Goal: Transaction & Acquisition: Purchase product/service

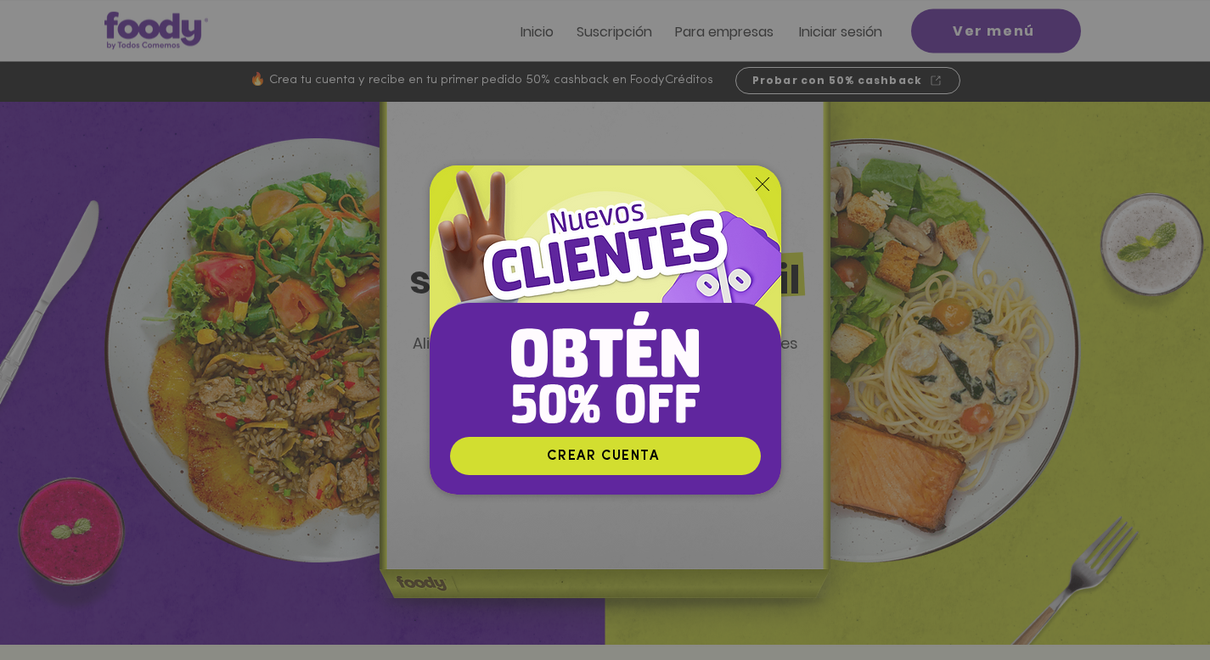
click at [762, 173] on img "Nuevos suscriptores 50% off" at bounding box center [605, 301] width 351 height 271
click at [759, 187] on icon "Volver al sitio" at bounding box center [763, 184] width 14 height 14
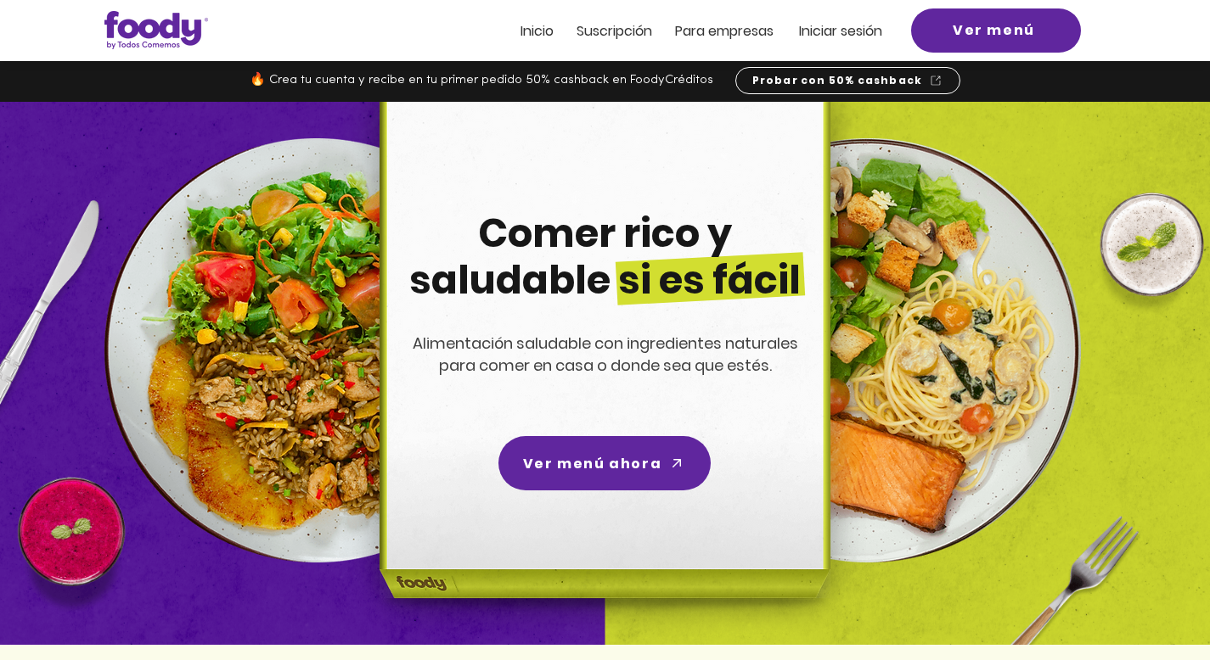
click at [832, 21] on span "Iniciar sesión" at bounding box center [840, 31] width 83 height 20
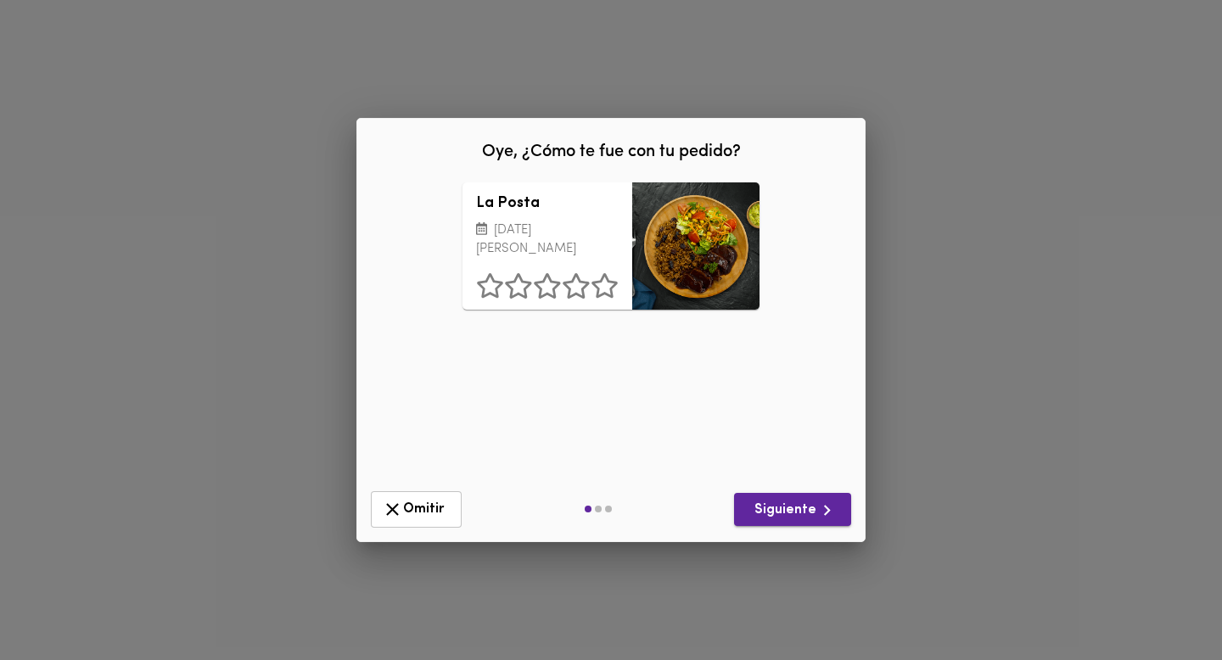
click at [770, 504] on span "Siguiente" at bounding box center [793, 510] width 90 height 21
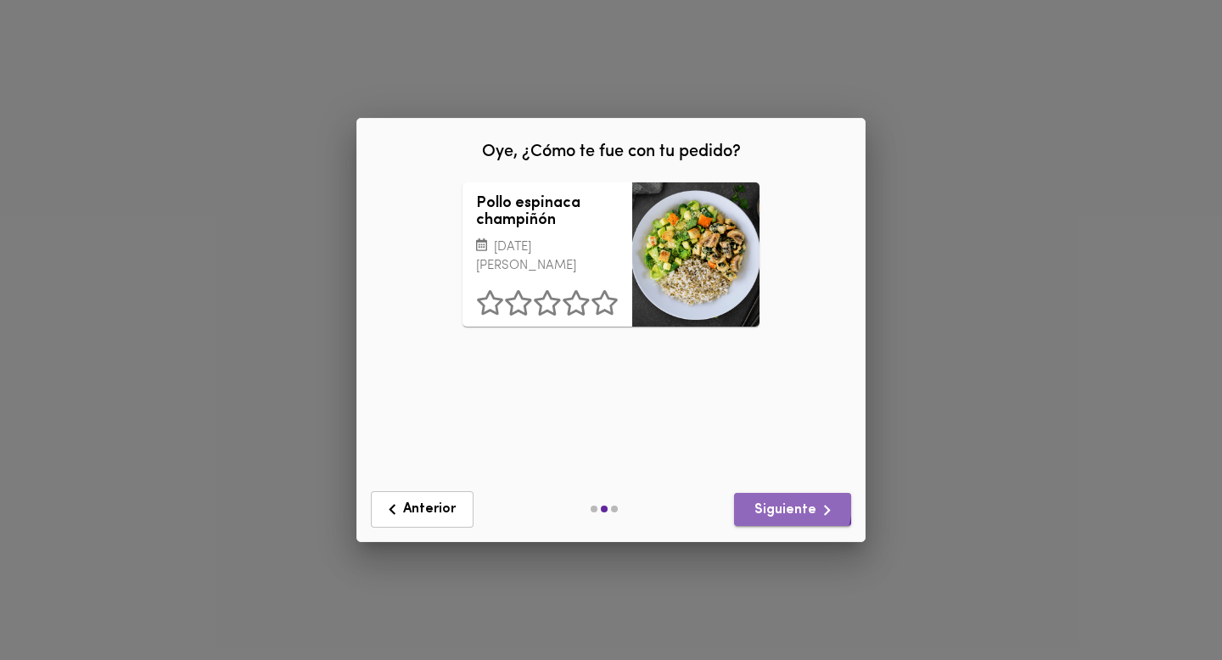
click at [770, 504] on span "Siguiente" at bounding box center [793, 510] width 90 height 21
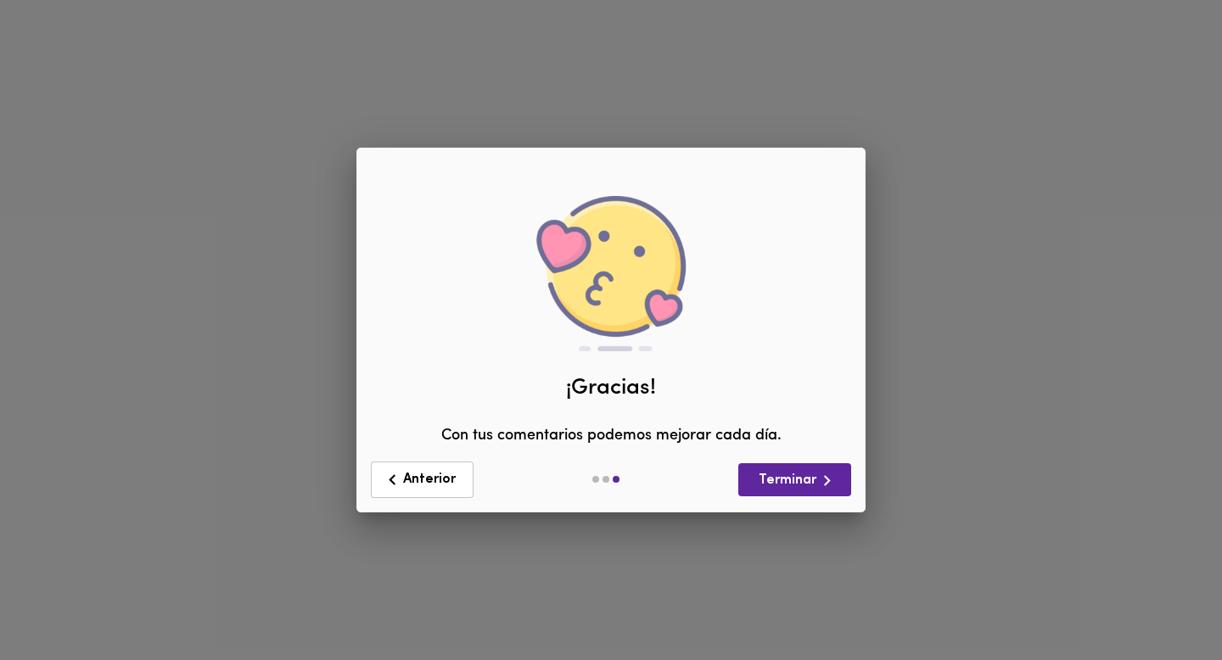
click at [770, 504] on div "Anterior Terminar" at bounding box center [611, 480] width 494 height 50
click at [770, 488] on span "Terminar" at bounding box center [795, 480] width 86 height 21
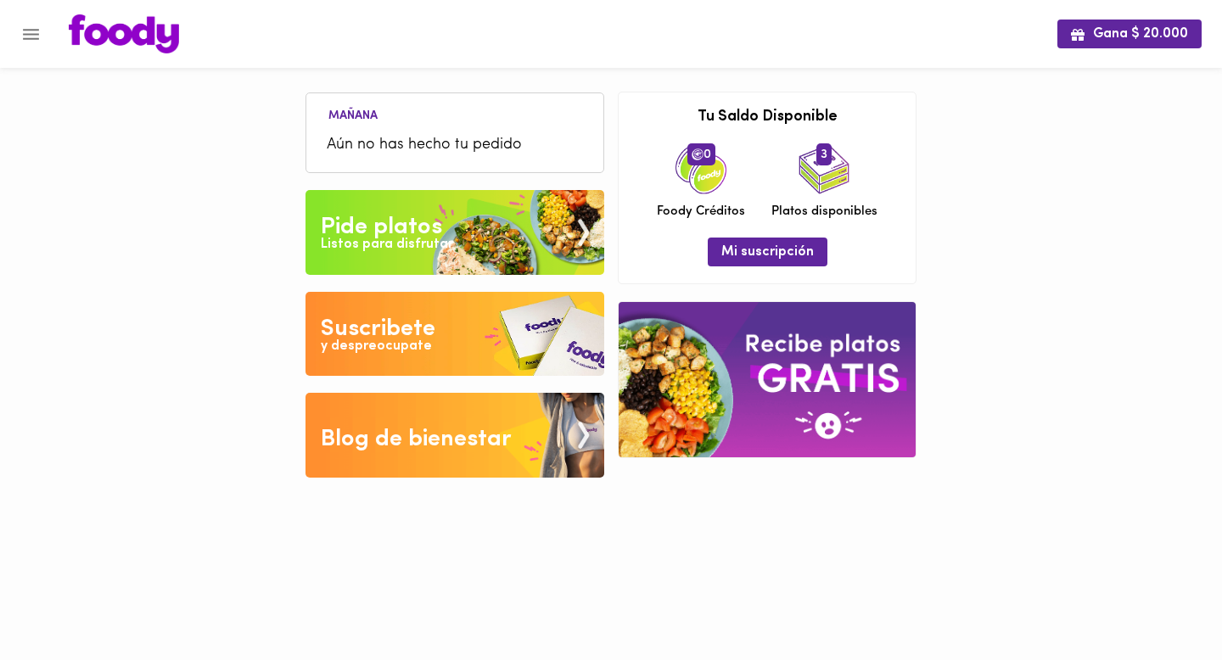
click at [446, 127] on li "Aún no has hecho tu pedido" at bounding box center [455, 145] width 280 height 37
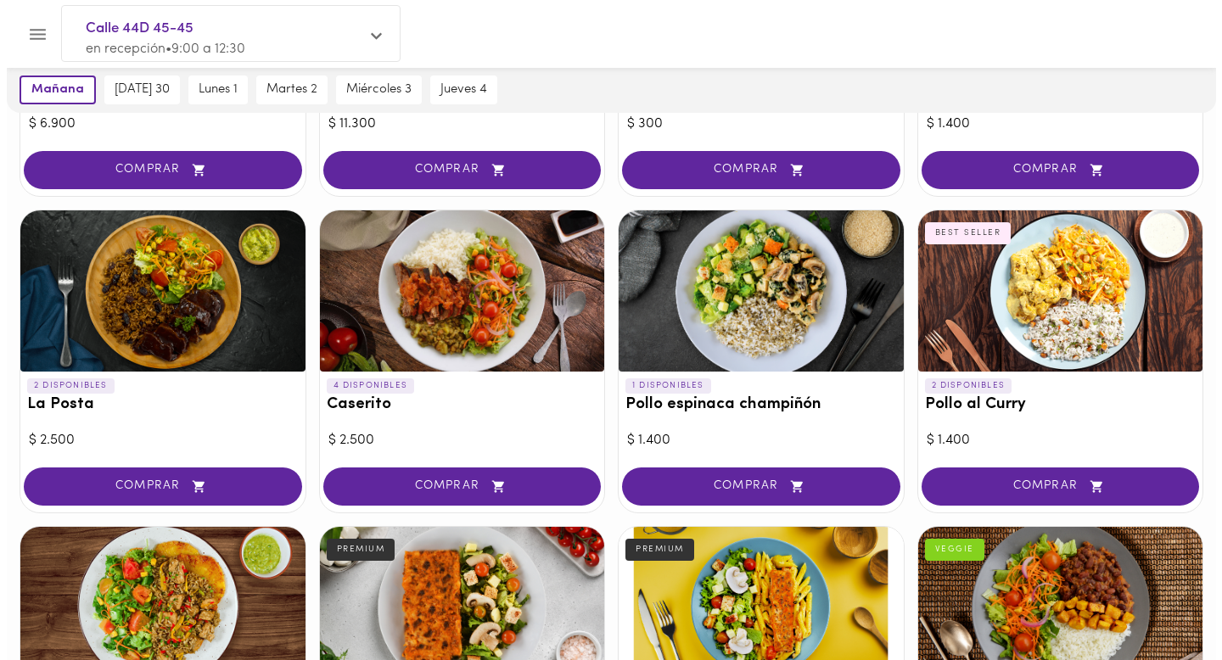
scroll to position [638, 0]
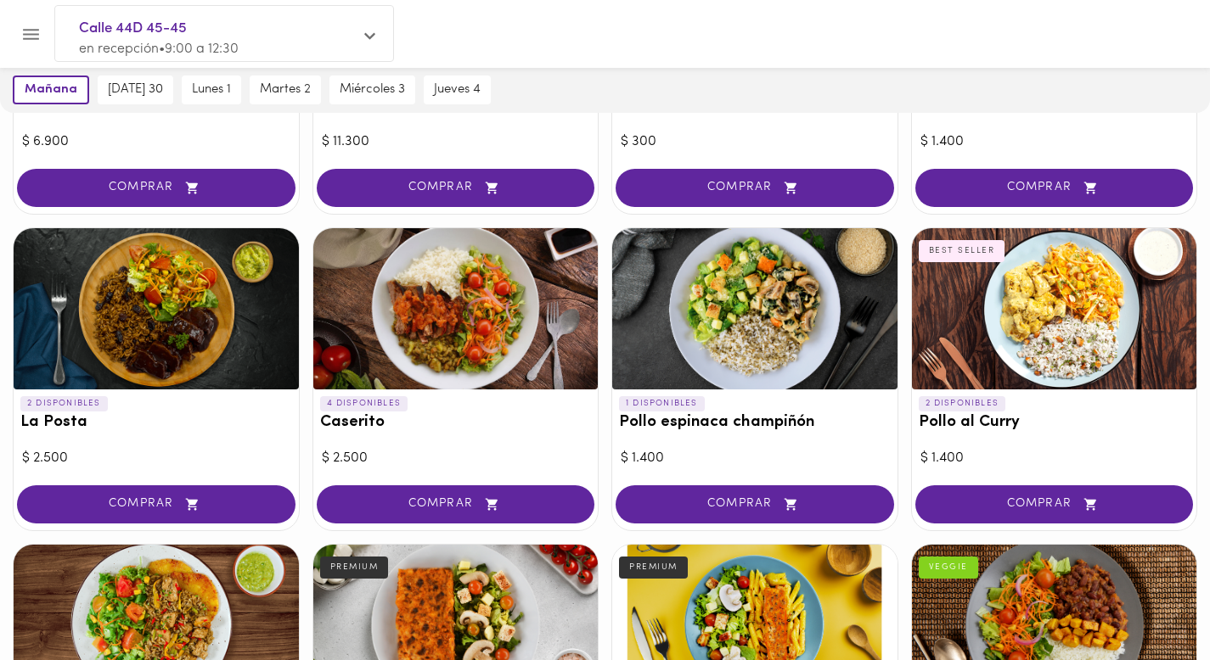
click at [1059, 326] on div at bounding box center [1054, 308] width 285 height 161
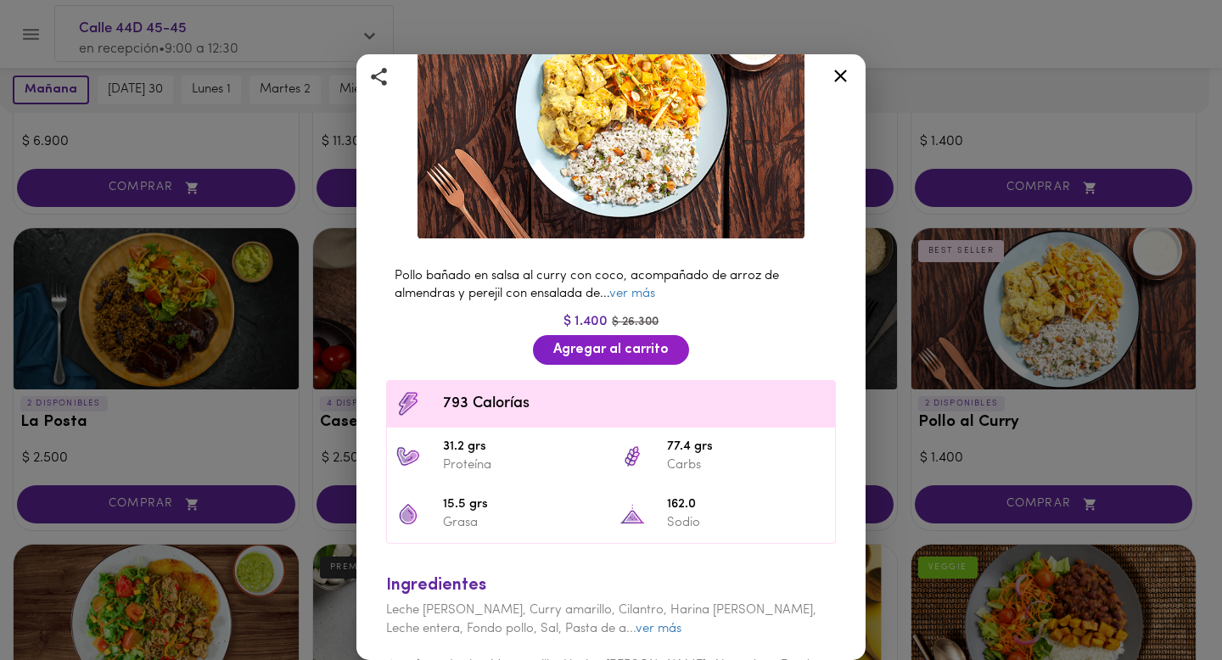
scroll to position [192, 0]
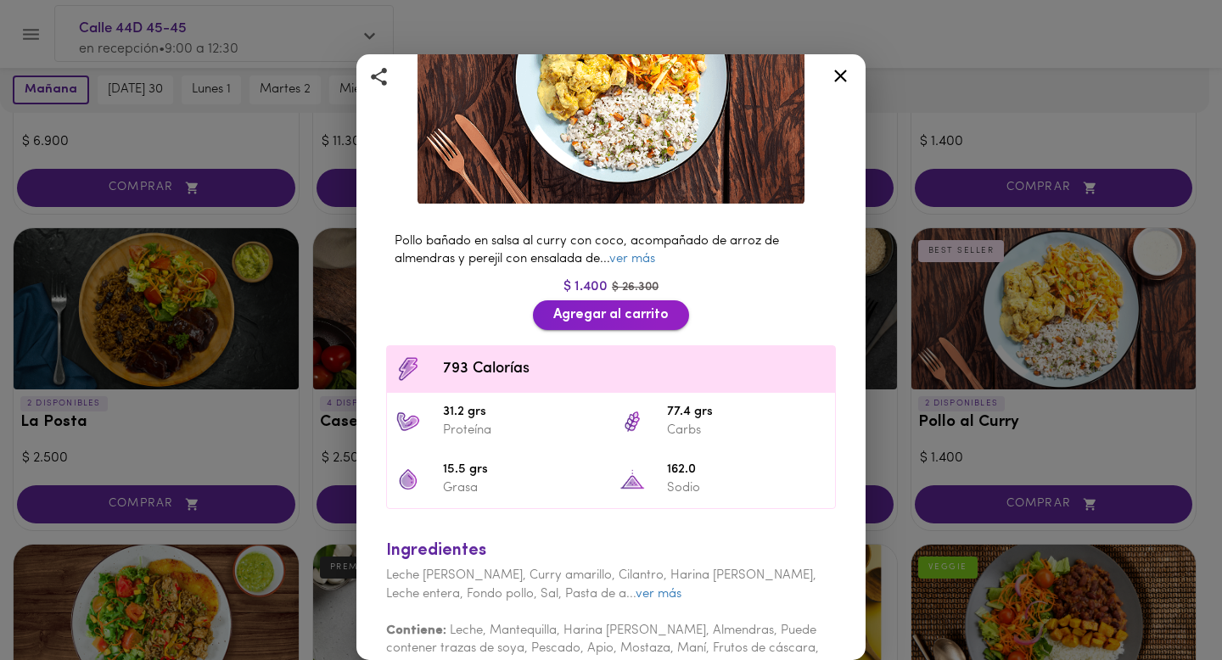
click at [616, 309] on span "Agregar al carrito" at bounding box center [610, 315] width 115 height 16
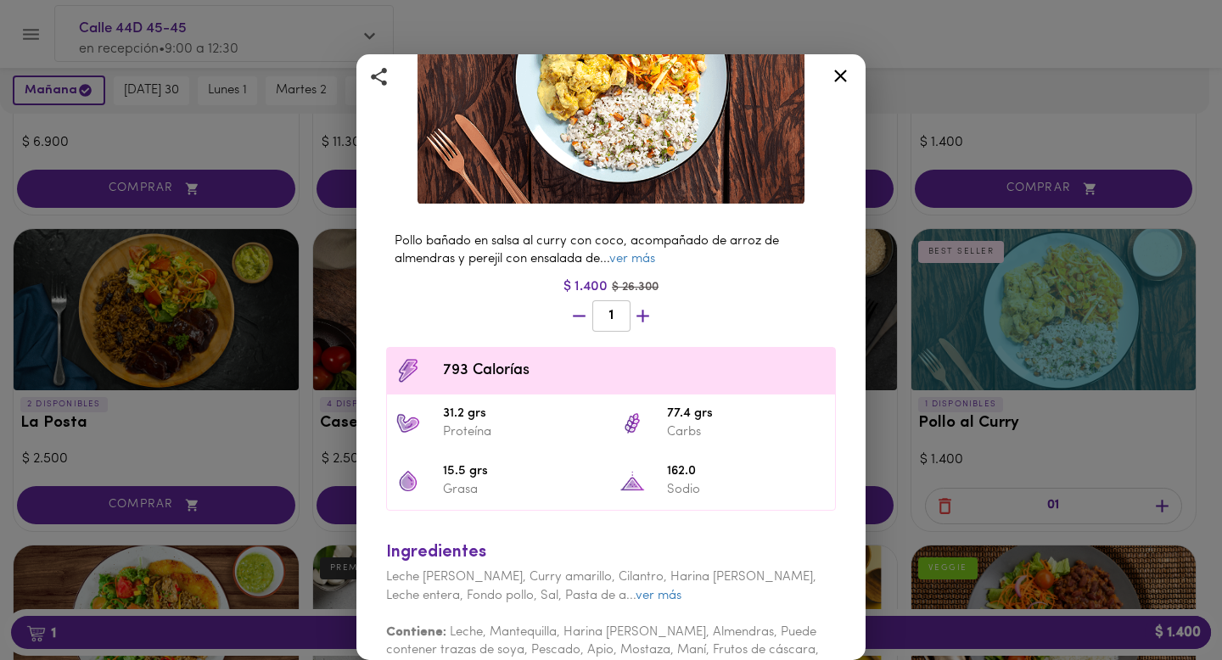
scroll to position [639, 0]
click at [845, 74] on icon at bounding box center [840, 75] width 21 height 21
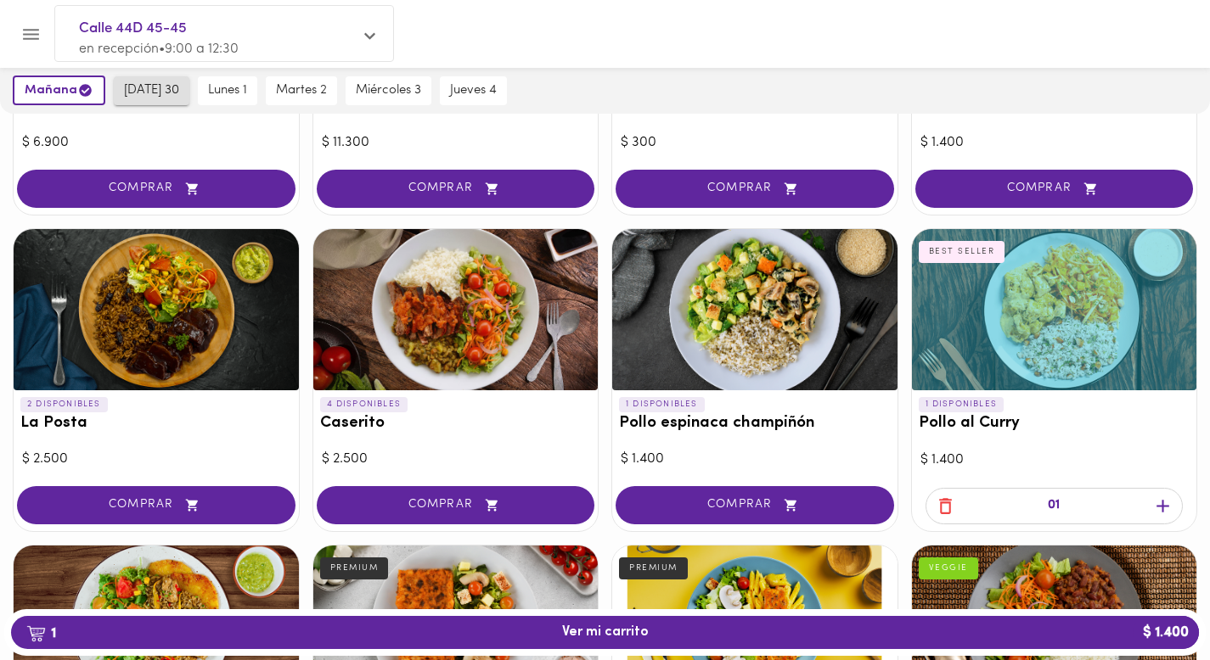
click at [159, 93] on span "sábado 30" at bounding box center [151, 90] width 55 height 15
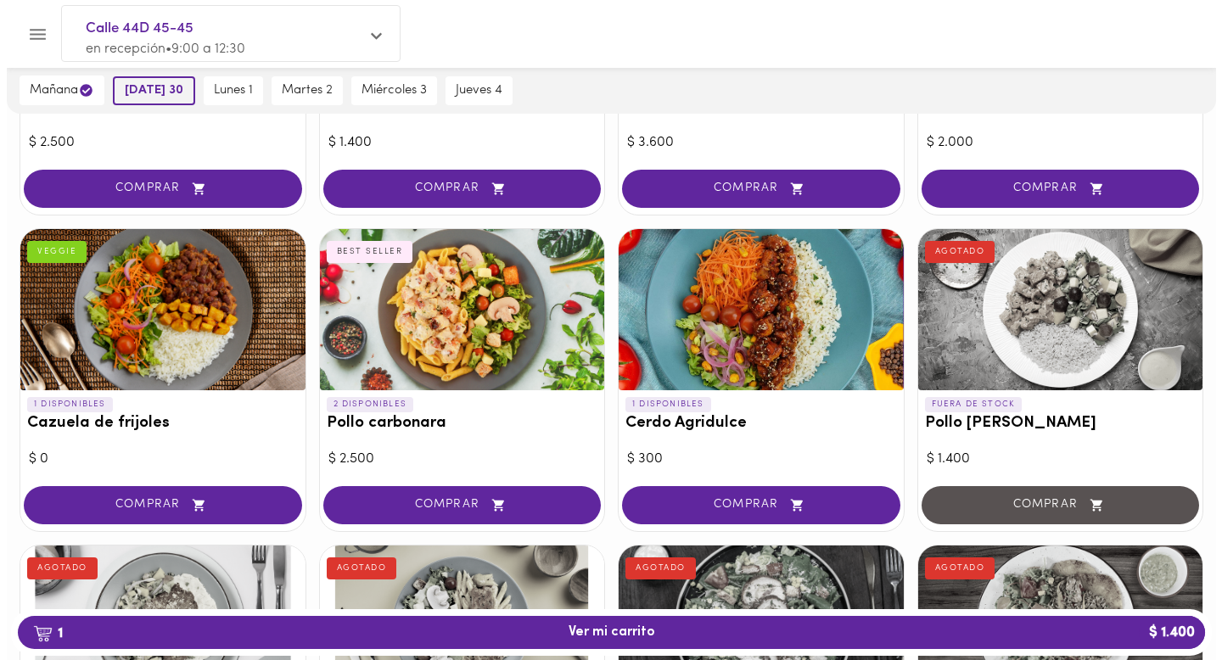
scroll to position [322, 0]
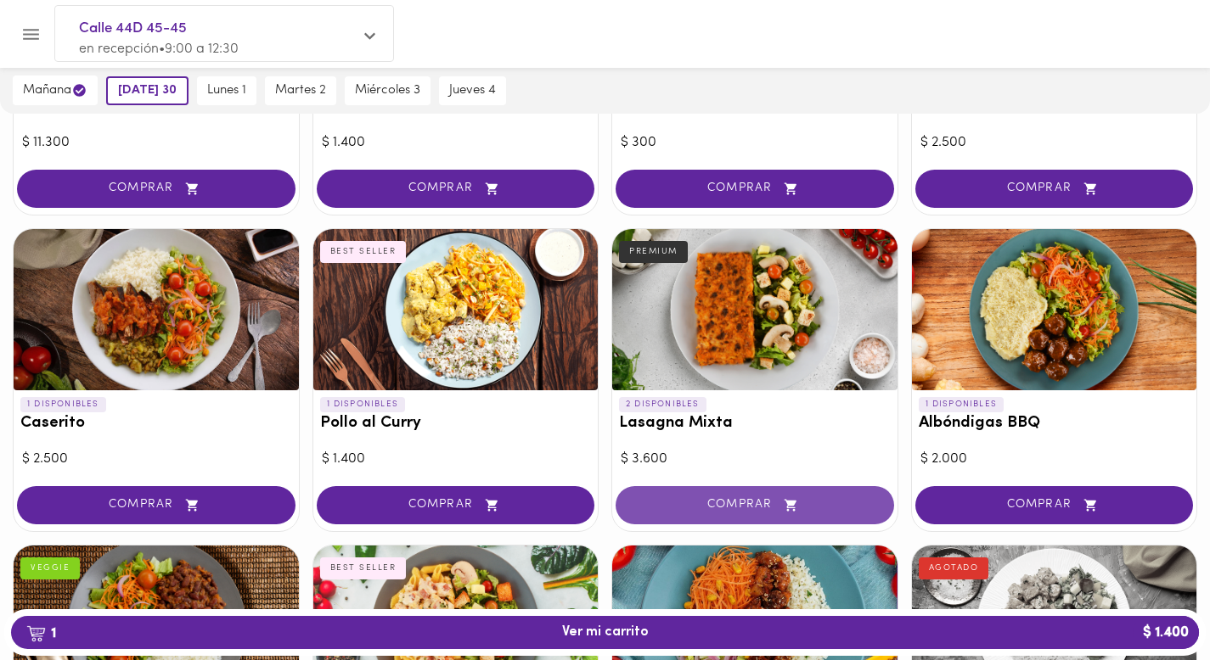
click at [763, 499] on span "COMPRAR" at bounding box center [755, 505] width 236 height 14
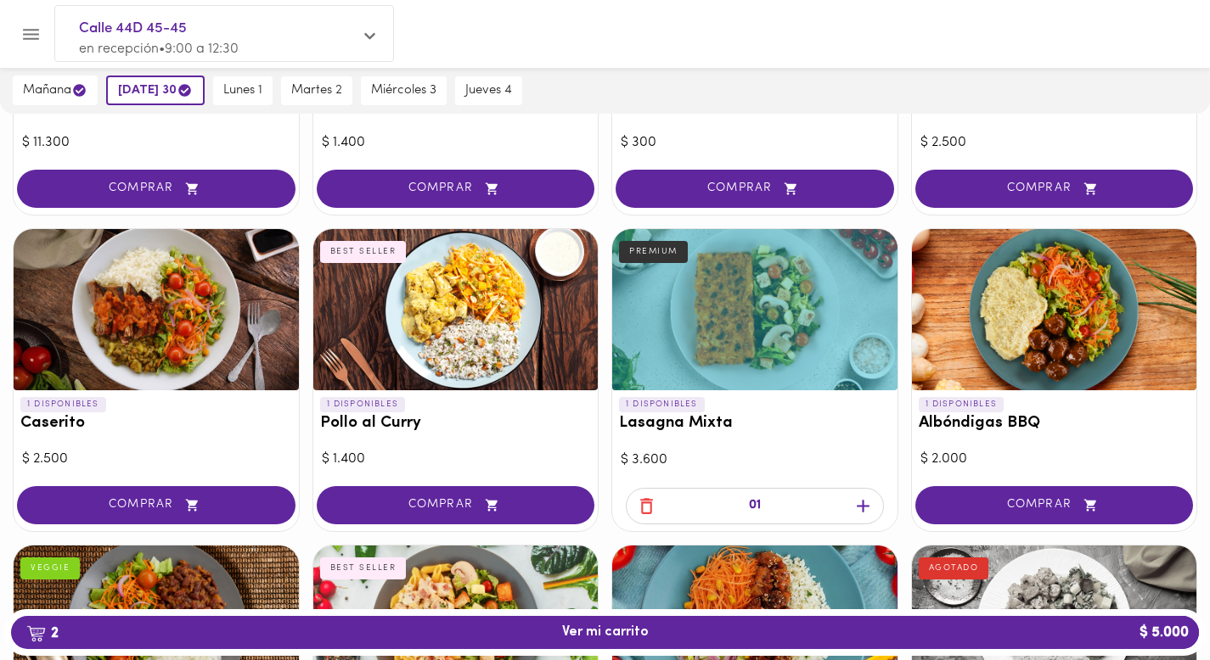
click at [862, 507] on icon "button" at bounding box center [863, 506] width 13 height 13
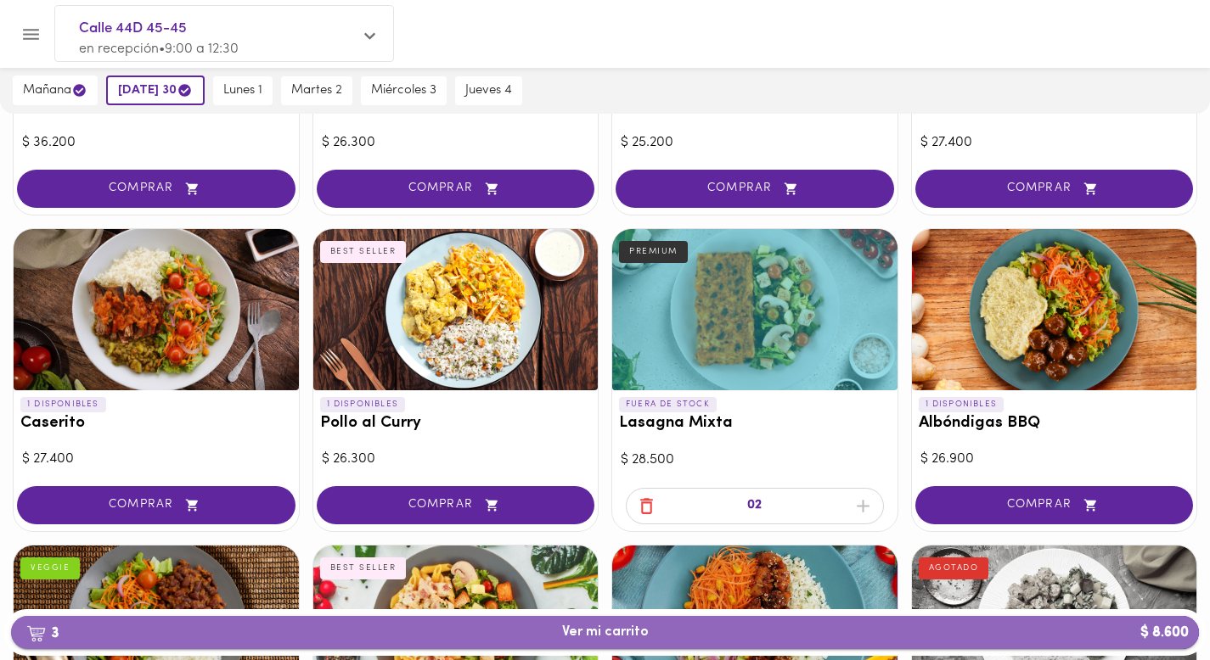
click at [651, 626] on span "3 Ver mi carrito $ 8.600" at bounding box center [605, 633] width 1160 height 16
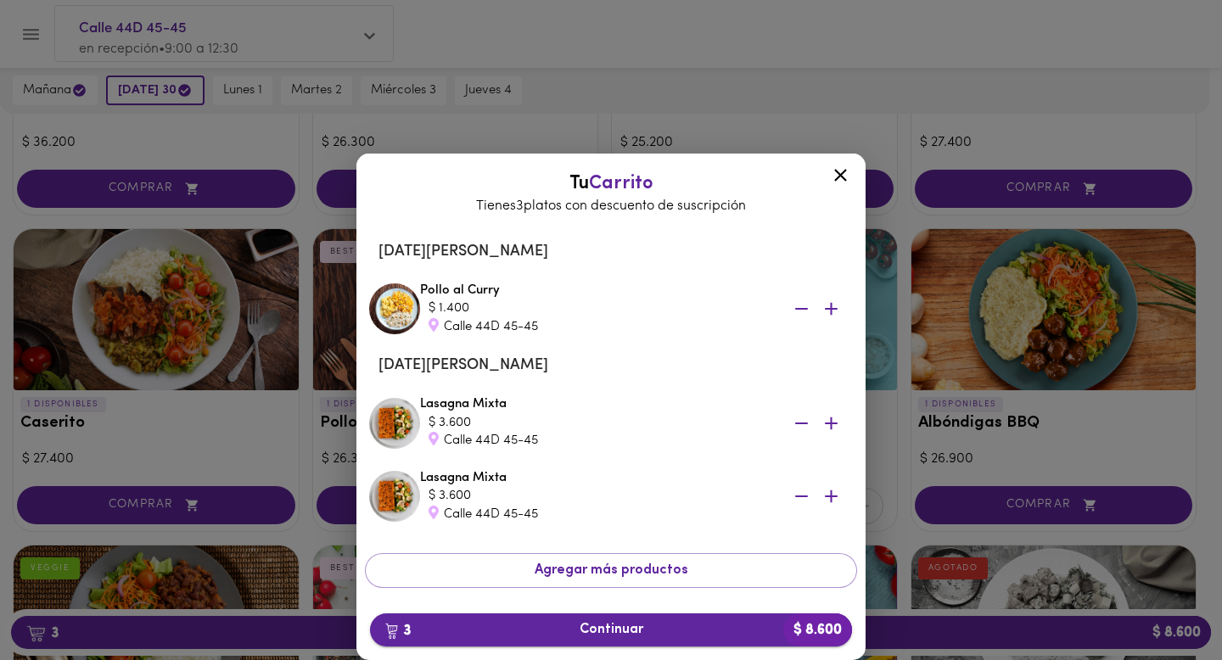
click at [625, 629] on span "3 Continuar $ 8.600" at bounding box center [611, 630] width 455 height 16
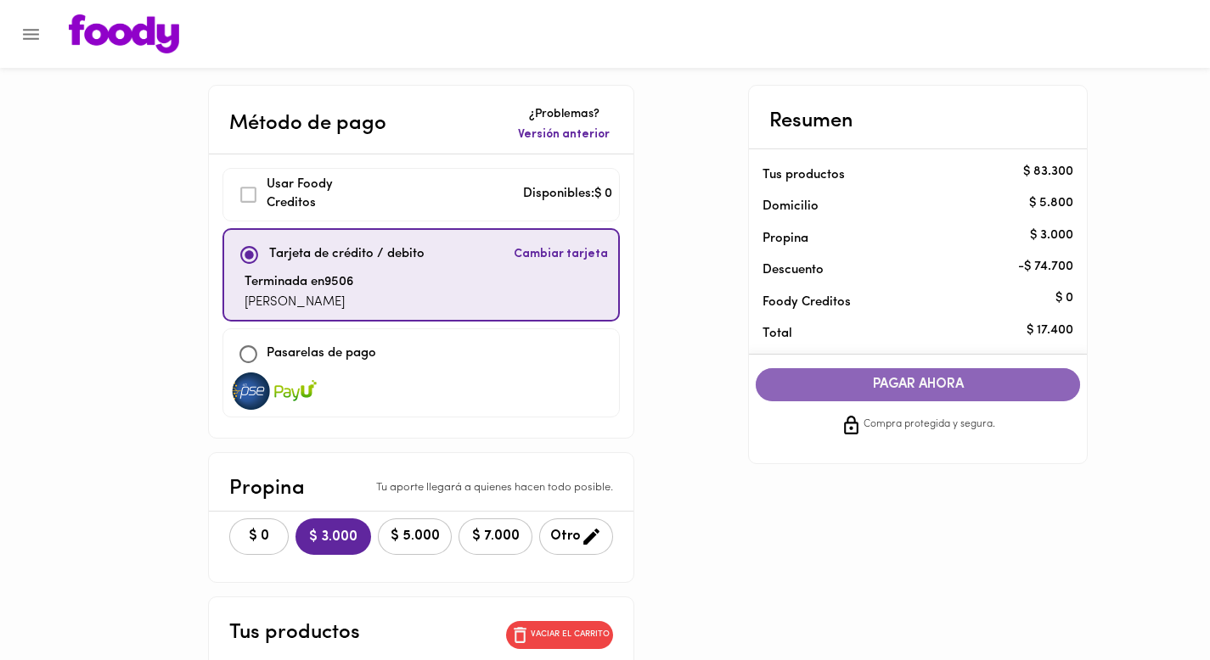
click at [941, 395] on button "PAGAR AHORA" at bounding box center [918, 384] width 324 height 33
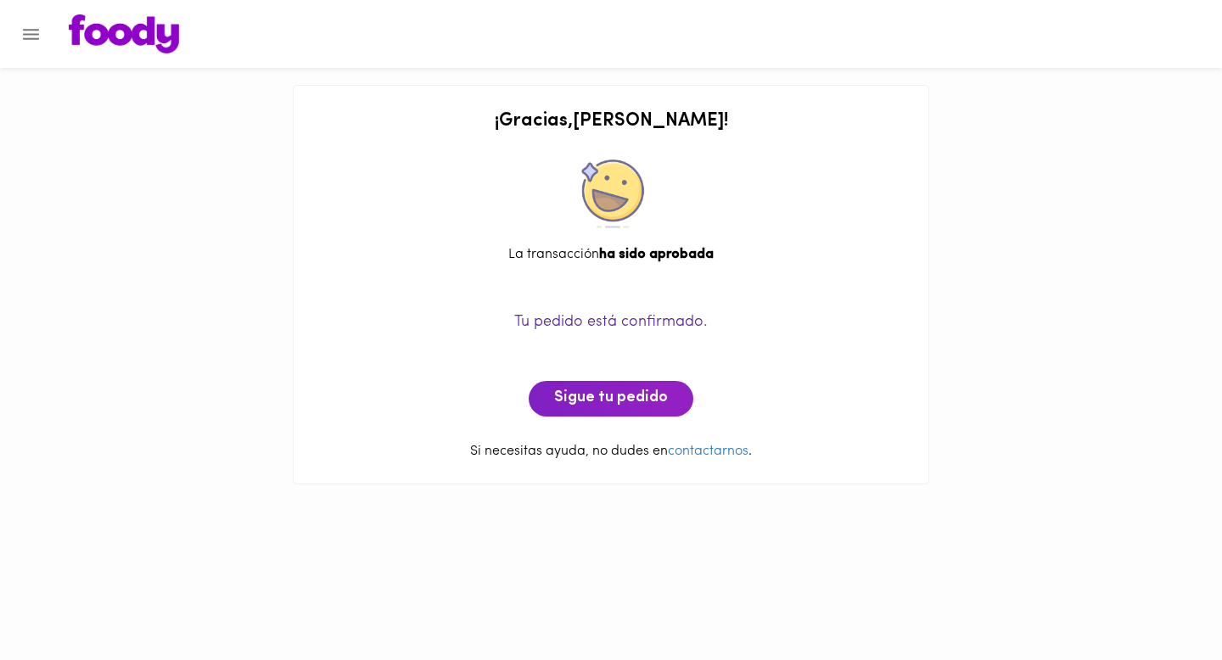
click at [147, 35] on img at bounding box center [124, 33] width 110 height 39
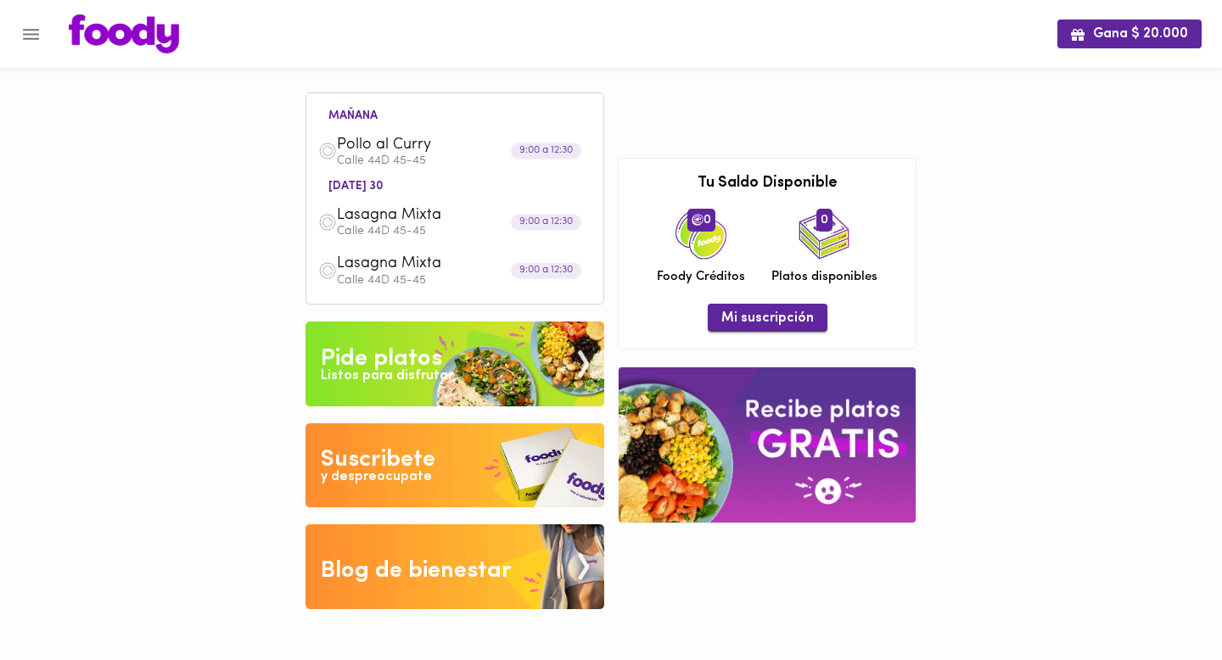
click at [747, 327] on button "Mi suscripción" at bounding box center [768, 318] width 120 height 28
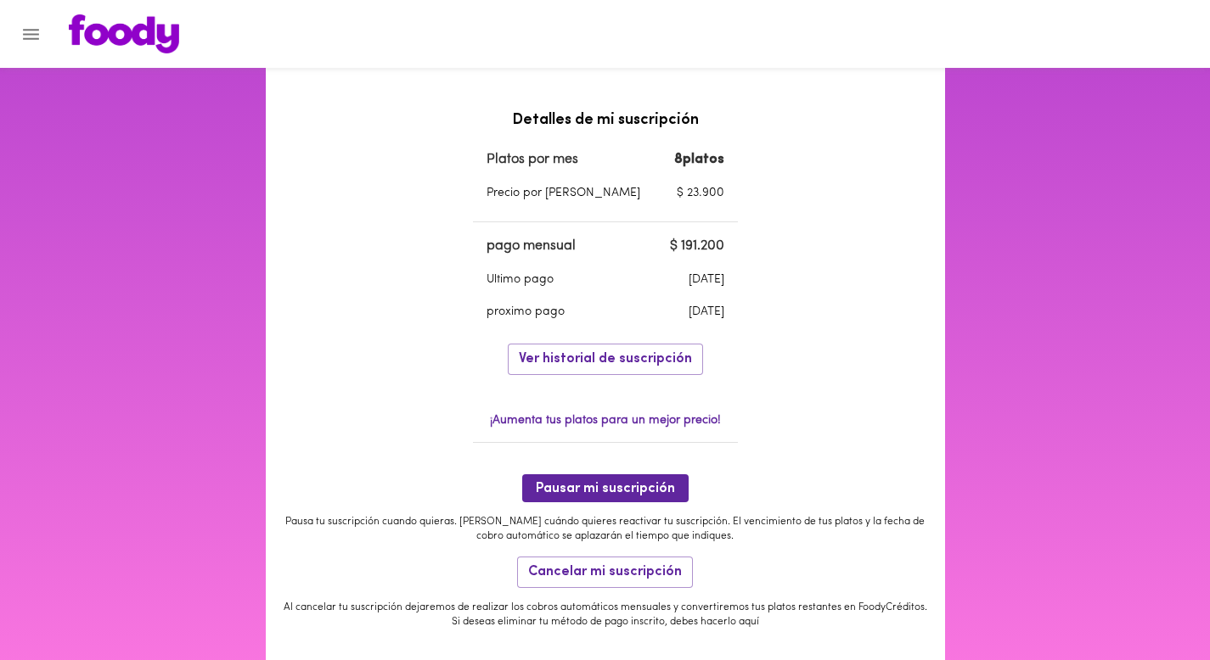
scroll to position [505, 0]
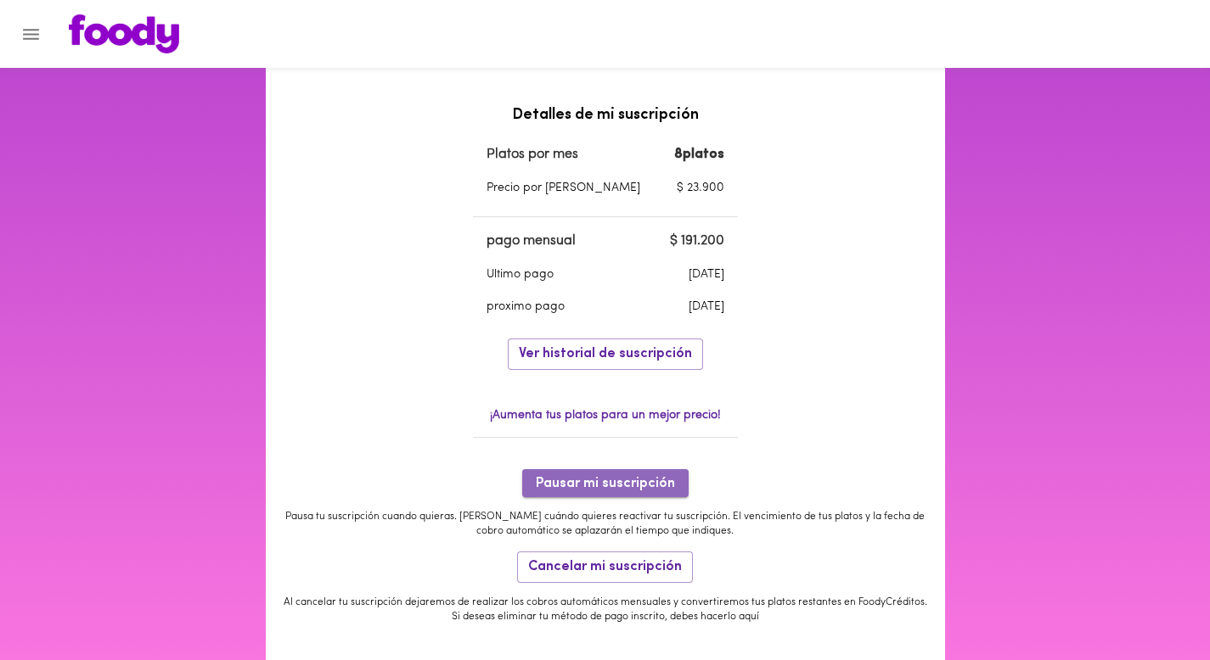
click at [618, 480] on span "Pausar mi suscripción" at bounding box center [605, 484] width 139 height 16
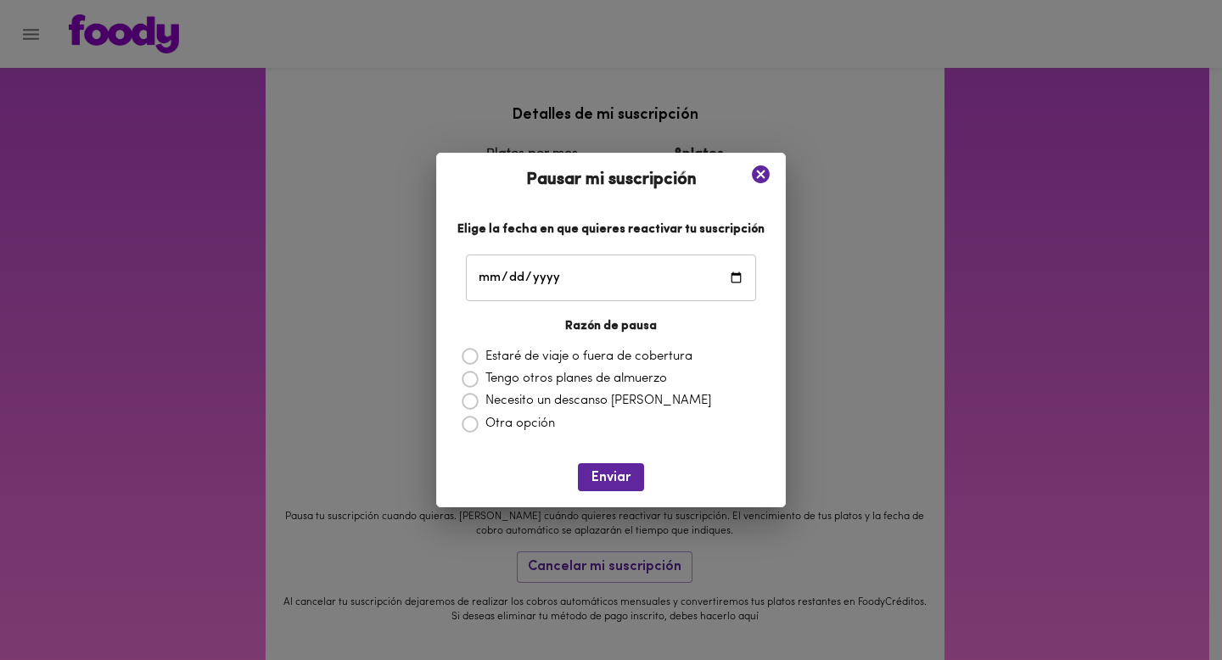
click at [754, 178] on icon at bounding box center [761, 175] width 18 height 18
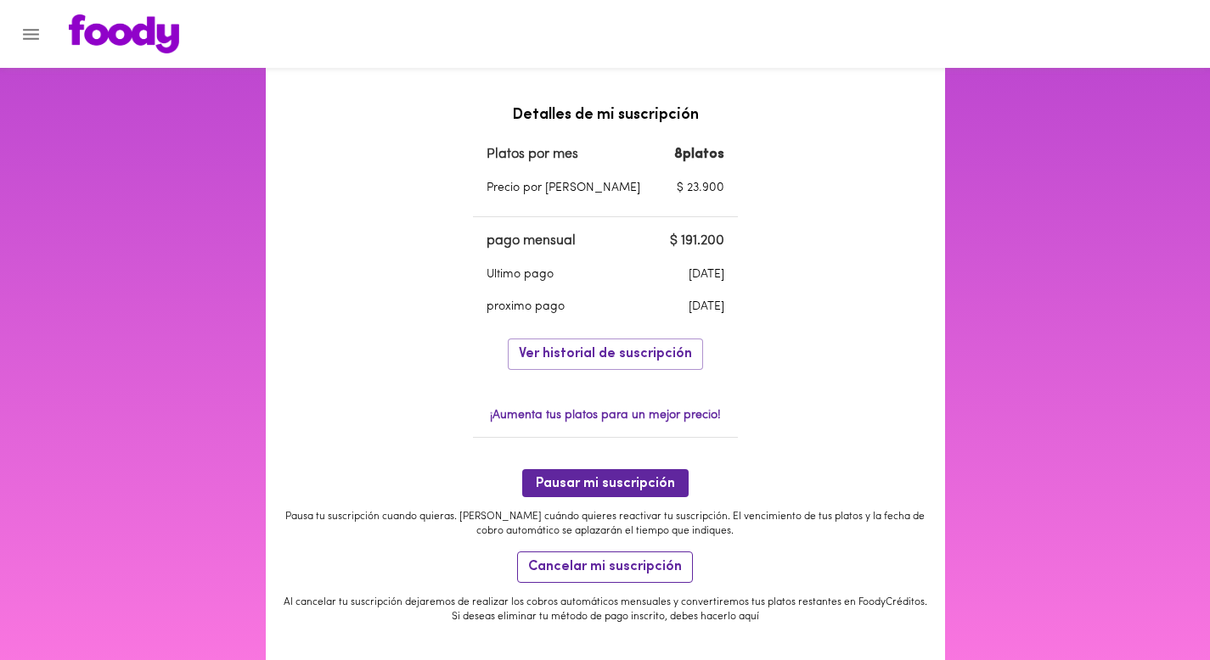
click at [591, 567] on span "Cancelar mi suscripción" at bounding box center [605, 567] width 154 height 16
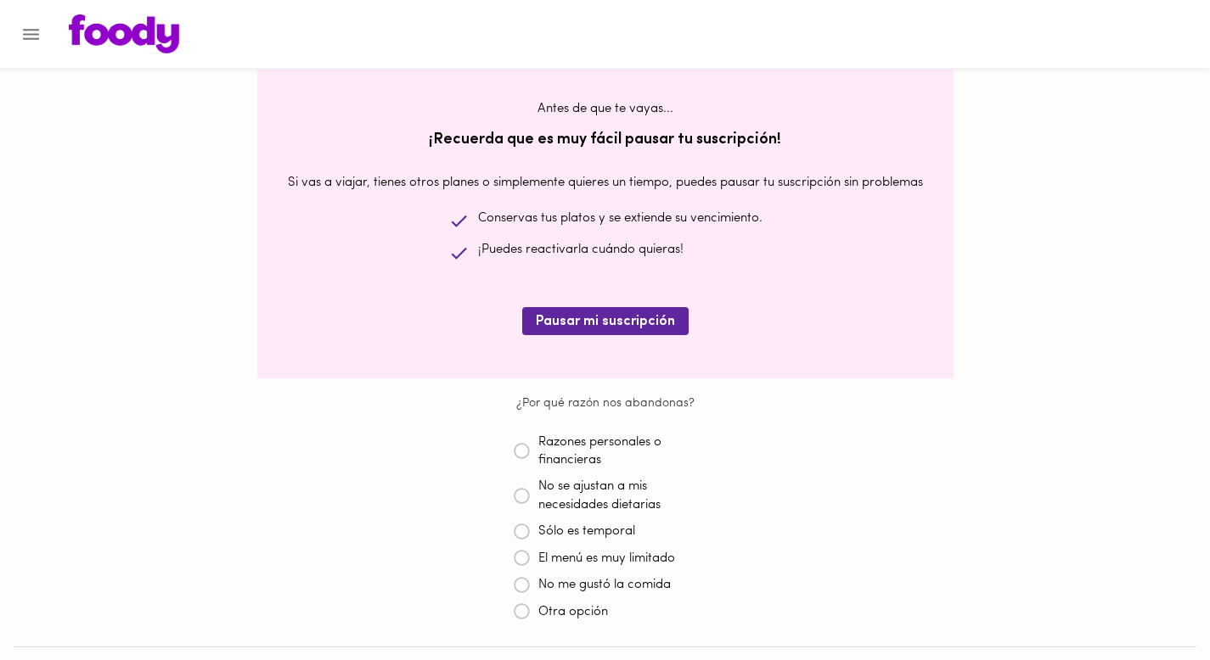
scroll to position [138, 0]
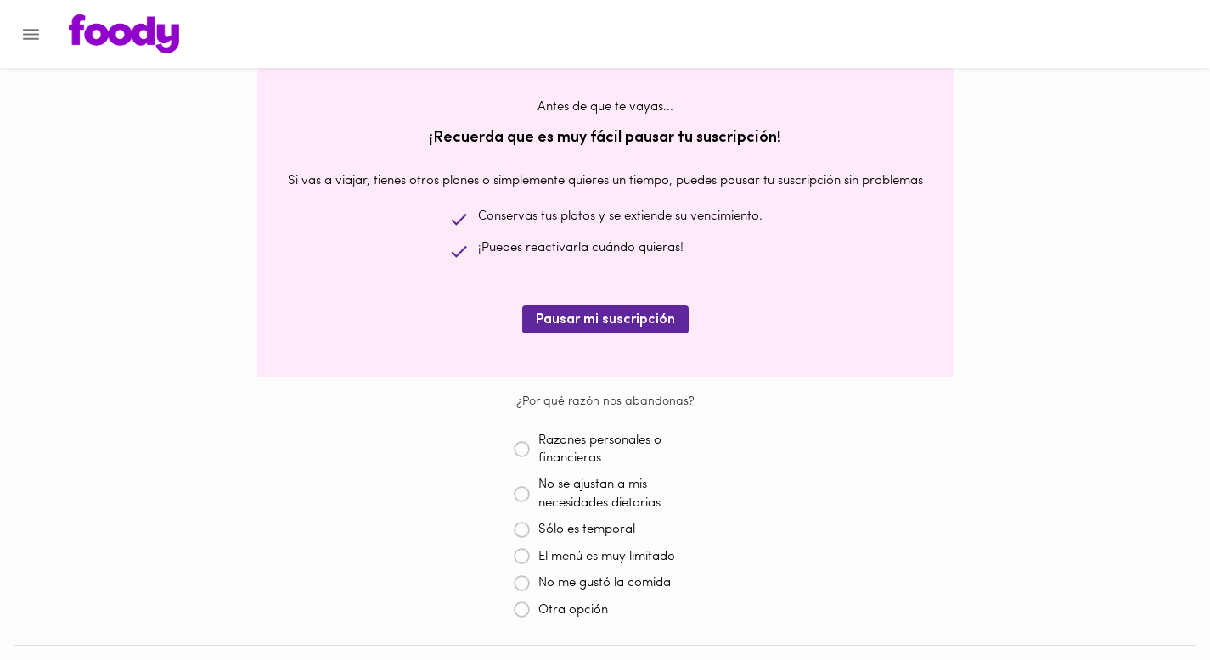
click at [609, 530] on p "Sólo es temporal" at bounding box center [586, 530] width 97 height 18
click at [515, 531] on icon at bounding box center [522, 530] width 17 height 17
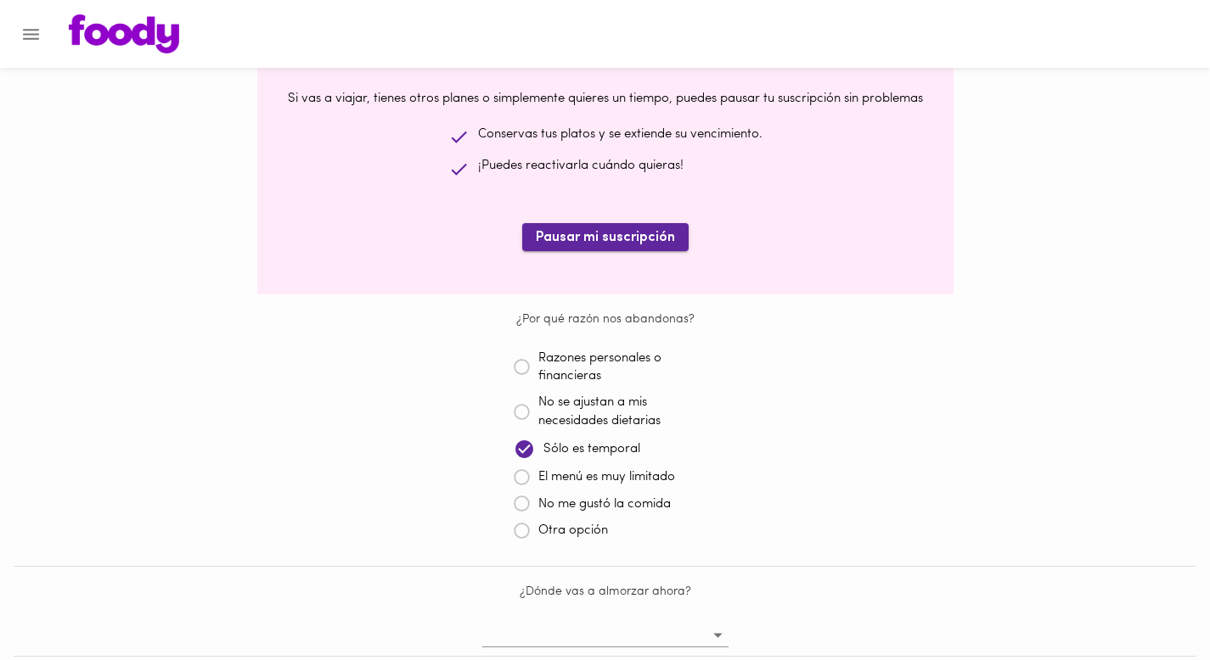
scroll to position [195, 0]
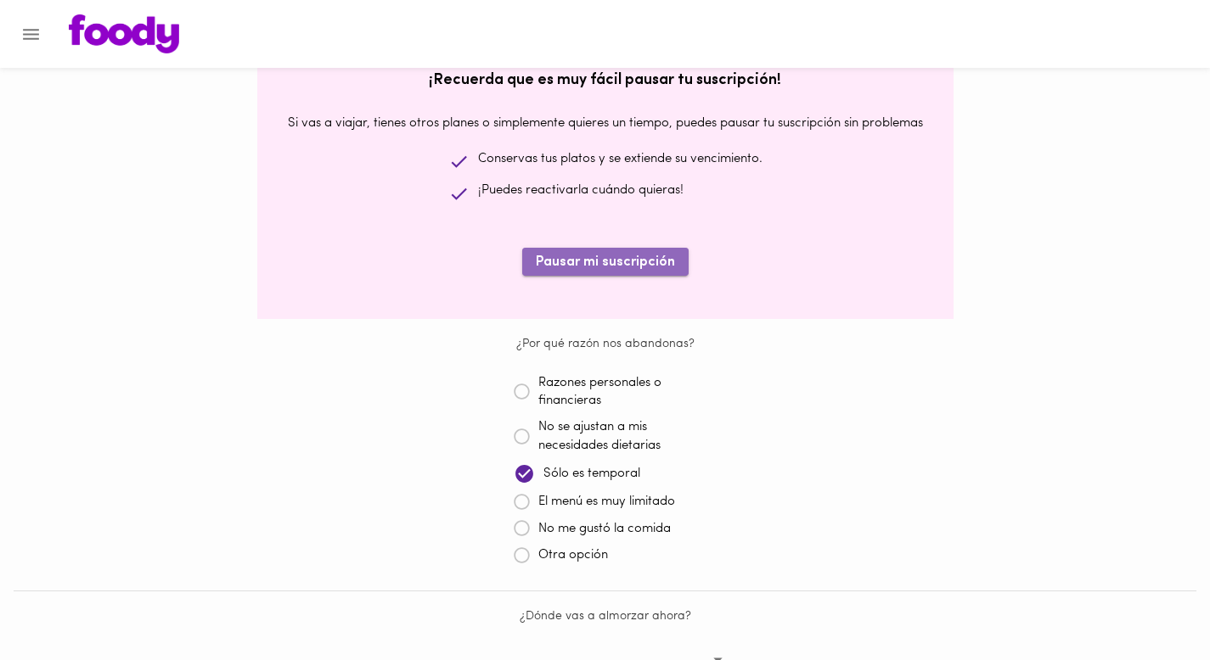
click at [624, 266] on span "Pausar mi suscripción" at bounding box center [605, 263] width 139 height 16
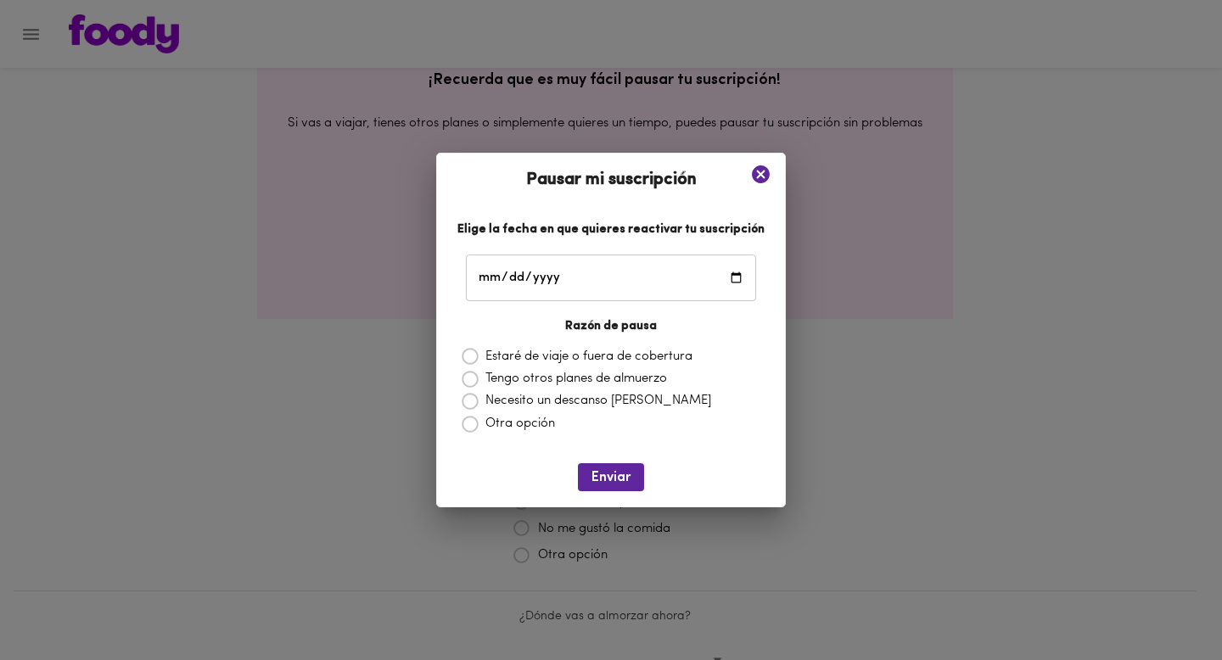
click at [548, 428] on p "Otra opción" at bounding box center [521, 424] width 70 height 18
click at [752, 170] on icon at bounding box center [761, 175] width 18 height 18
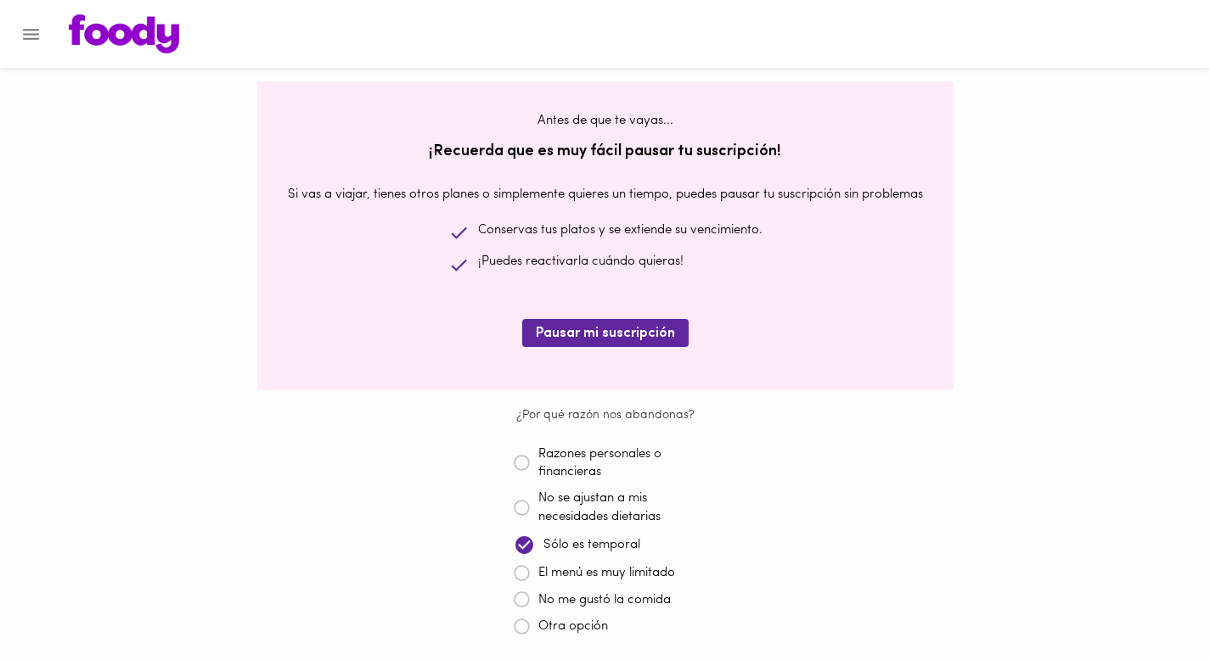
scroll to position [127, 0]
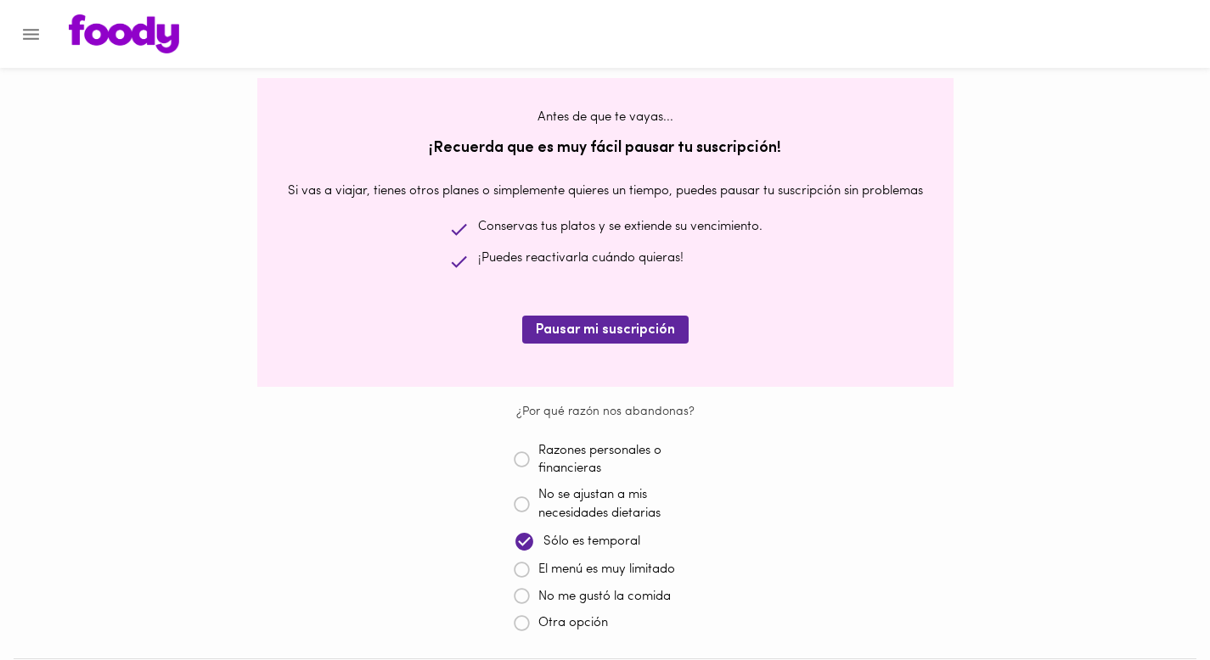
click at [523, 622] on icon at bounding box center [522, 623] width 17 height 17
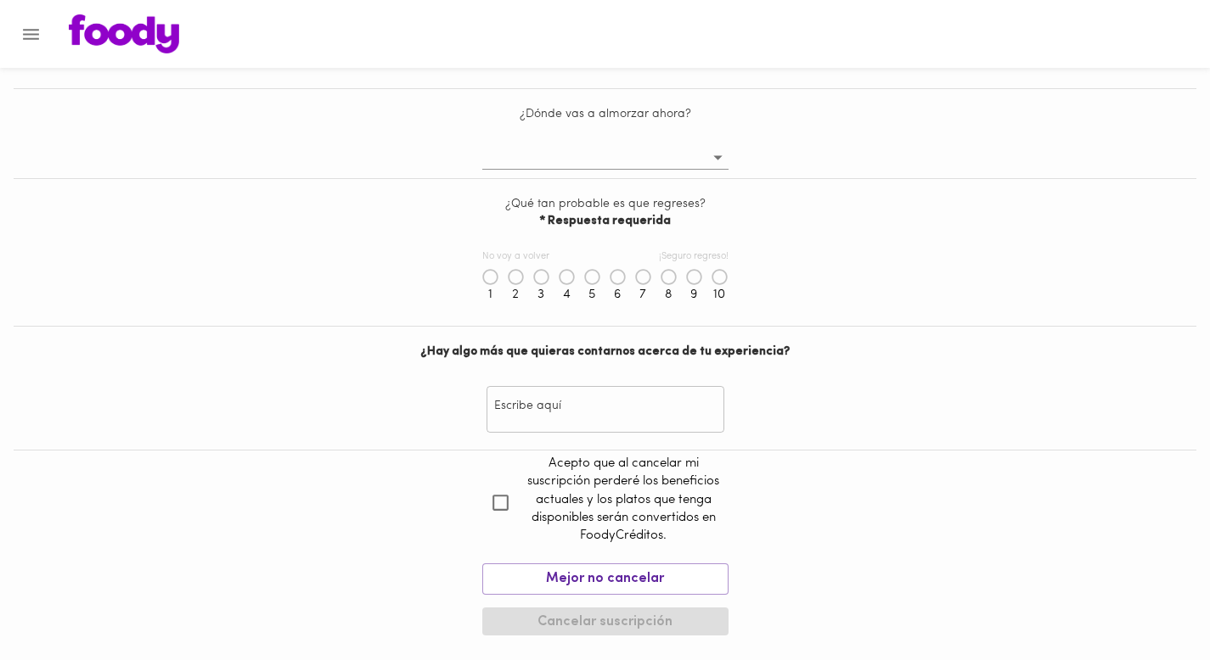
scroll to position [699, 0]
click at [492, 505] on input "checkbox" at bounding box center [500, 502] width 37 height 37
checkbox input "true"
